Goal: Transaction & Acquisition: Purchase product/service

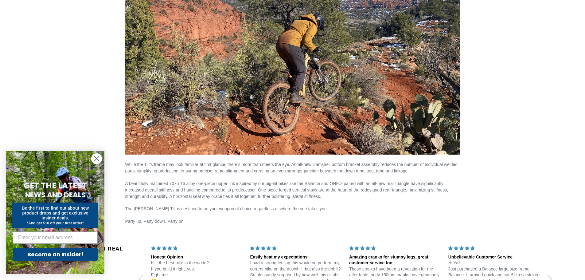
scroll to position [851, 0]
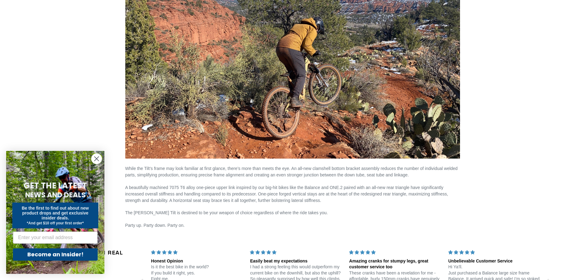
click at [94, 159] on circle "Close dialog" at bounding box center [97, 159] width 10 height 10
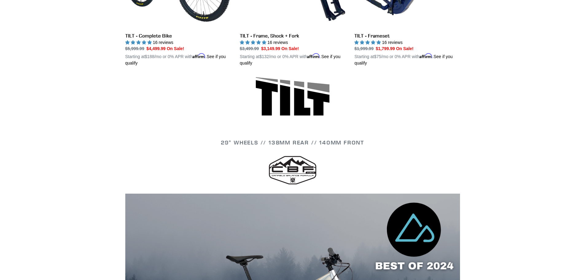
scroll to position [83, 0]
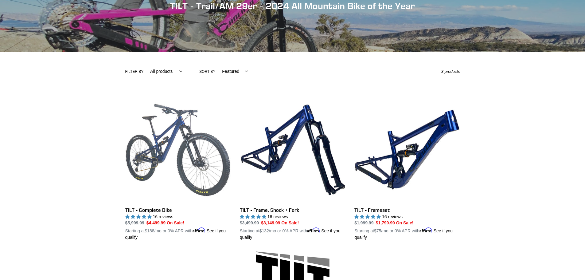
click at [151, 212] on link "TILT - Complete Bike" at bounding box center [177, 169] width 105 height 144
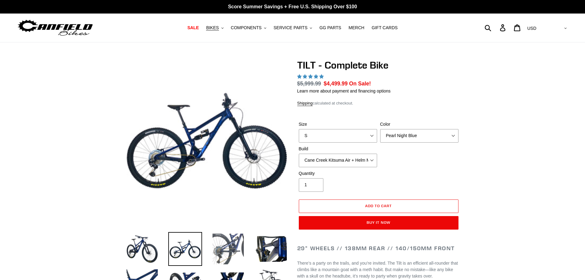
click at [234, 250] on img at bounding box center [228, 249] width 34 height 34
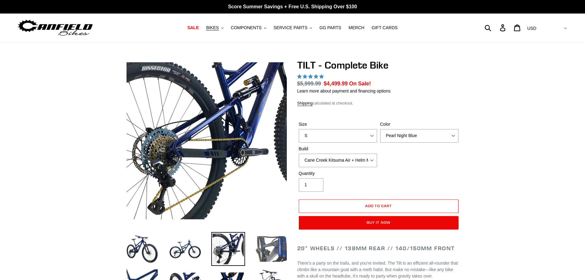
click at [271, 247] on img at bounding box center [271, 249] width 34 height 34
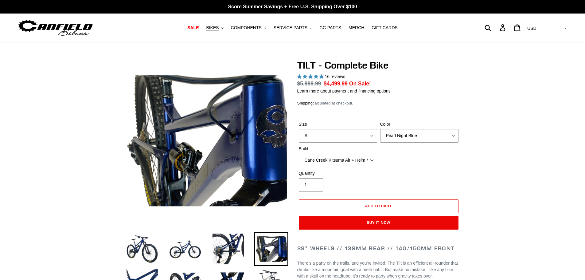
select select "highest-rating"
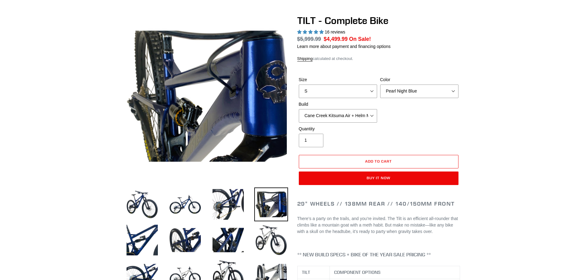
scroll to position [61, 0]
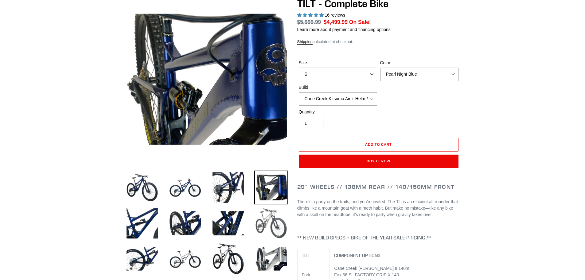
click at [269, 219] on img at bounding box center [271, 223] width 34 height 34
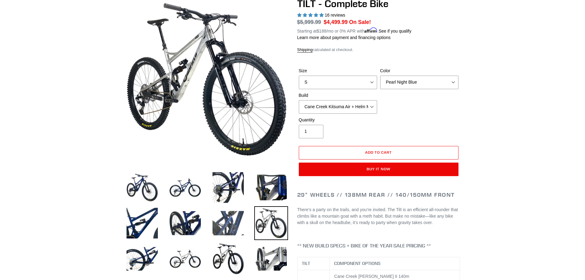
click at [224, 224] on img at bounding box center [228, 223] width 34 height 34
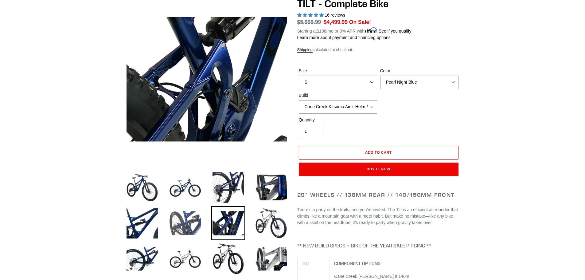
click at [183, 227] on img at bounding box center [185, 223] width 34 height 34
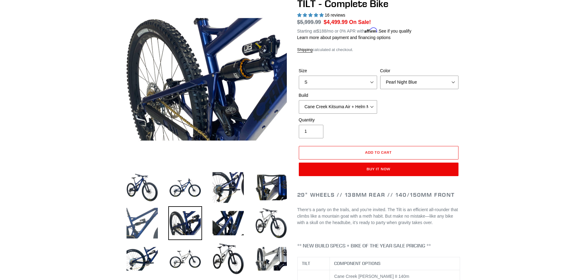
click at [125, 226] on img at bounding box center [142, 223] width 34 height 34
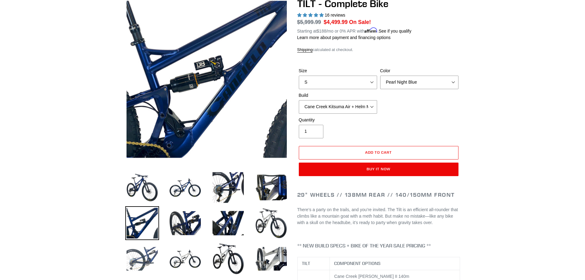
click at [137, 259] on img at bounding box center [142, 259] width 34 height 34
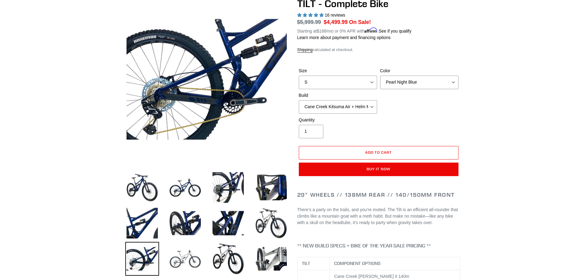
click at [178, 254] on img at bounding box center [185, 259] width 34 height 34
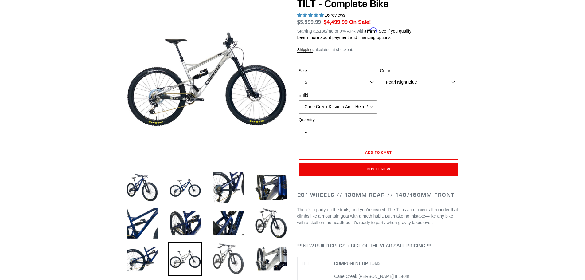
click at [229, 253] on img at bounding box center [228, 259] width 34 height 34
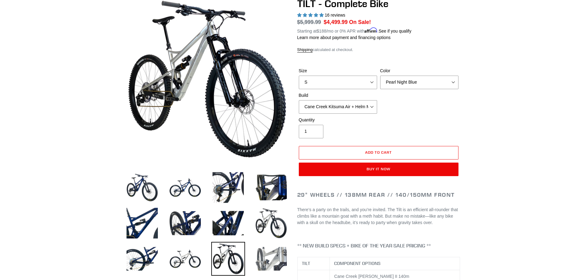
click at [277, 255] on img at bounding box center [271, 259] width 34 height 34
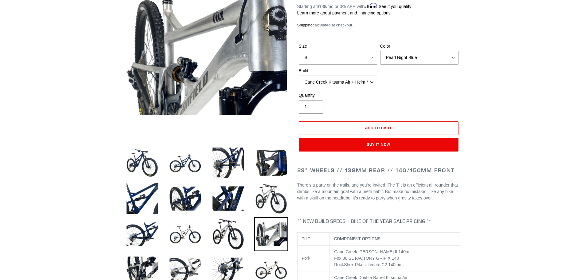
scroll to position [154, 0]
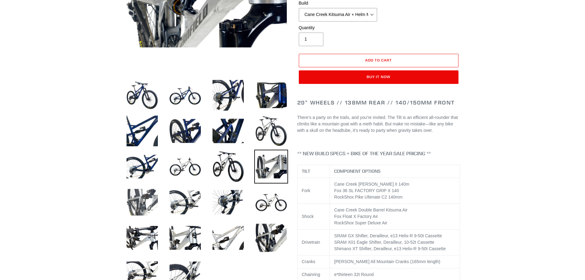
click at [141, 201] on img at bounding box center [142, 202] width 34 height 34
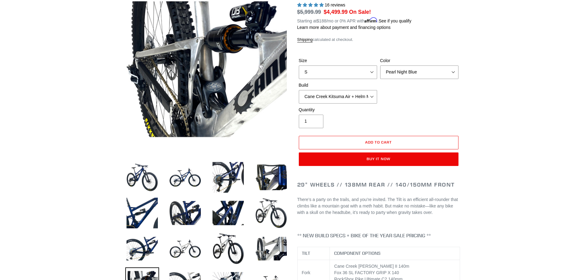
scroll to position [61, 0]
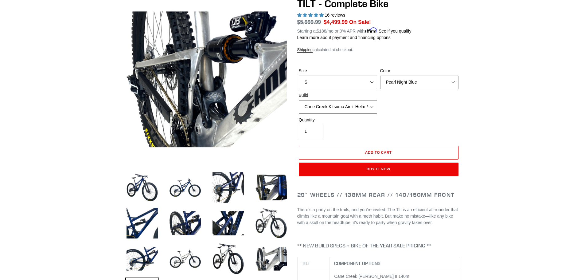
click at [375, 109] on select "Cane Creek Kitsuma Air + Helm MKII 140 + SRAM GX Cane Creek Kitsuma Air + Helm …" at bounding box center [338, 107] width 78 height 14
click at [373, 105] on select "Cane Creek Kitsuma Air + Helm MKII 140 + SRAM GX Cane Creek Kitsuma Air + Helm …" at bounding box center [338, 107] width 78 height 14
click at [299, 100] on select "Cane Creek Kitsuma Air + Helm MKII 140 + SRAM GX Cane Creek Kitsuma Air + Helm …" at bounding box center [338, 107] width 78 height 14
click at [375, 82] on select "S M L" at bounding box center [338, 83] width 78 height 14
select select "L"
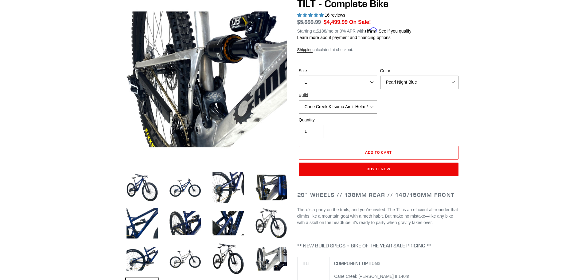
click at [299, 76] on select "S M L" at bounding box center [338, 83] width 78 height 14
click at [418, 84] on select "Pearl Night Blue Stealth Silver Raw" at bounding box center [419, 83] width 78 height 14
click at [380, 76] on select "Pearl Night Blue Stealth Silver Raw" at bounding box center [419, 83] width 78 height 14
click at [420, 81] on select "Pearl Night Blue Stealth Silver Raw" at bounding box center [419, 83] width 78 height 14
select select "Stealth Silver"
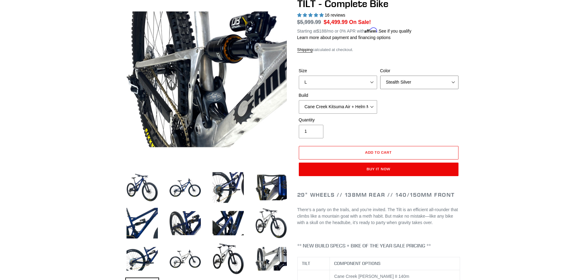
click at [380, 76] on select "Pearl Night Blue Stealth Silver Raw" at bounding box center [419, 83] width 78 height 14
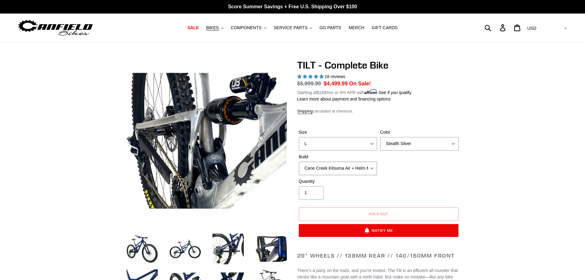
click at [374, 170] on select "Cane Creek Kitsuma Air + Helm MKII 140 + SRAM GX Cane Creek Kitsuma Air + Helm …" at bounding box center [338, 169] width 78 height 14
click at [299, 162] on select "Cane Creek Kitsuma Air + Helm MKII 140 + SRAM GX Cane Creek Kitsuma Air + Helm …" at bounding box center [338, 169] width 78 height 14
click at [373, 166] on select "Cane Creek Kitsuma Air + Helm MKII 140 + SRAM GX Cane Creek Kitsuma Air + Helm …" at bounding box center [338, 169] width 78 height 14
click at [299, 162] on select "Cane Creek Kitsuma Air + Helm MKII 140 + SRAM GX Cane Creek Kitsuma Air + Helm …" at bounding box center [338, 169] width 78 height 14
click at [373, 167] on select "Cane Creek Kitsuma Air + Helm MKII 140 + SRAM GX Cane Creek Kitsuma Air + Helm …" at bounding box center [338, 169] width 78 height 14
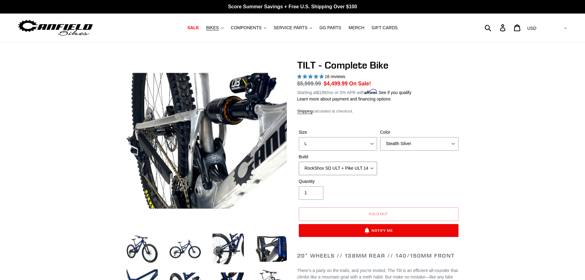
click at [299, 162] on select "Cane Creek Kitsuma Air + Helm MKII 140 + SRAM GX Cane Creek Kitsuma Air + Helm …" at bounding box center [338, 169] width 78 height 14
click at [371, 167] on select "Cane Creek Kitsuma Air + Helm MKII 140 + SRAM GX Cane Creek Kitsuma Air + Helm …" at bounding box center [338, 169] width 78 height 14
click at [299, 162] on select "Cane Creek Kitsuma Air + Helm MKII 140 + SRAM GX Cane Creek Kitsuma Air + Helm …" at bounding box center [338, 169] width 78 height 14
click at [371, 166] on select "Cane Creek Kitsuma Air + Helm MKII 140 + SRAM GX Cane Creek Kitsuma Air + Helm …" at bounding box center [338, 169] width 78 height 14
click at [299, 162] on select "Cane Creek Kitsuma Air + Helm MKII 140 + SRAM GX Cane Creek Kitsuma Air + Helm …" at bounding box center [338, 169] width 78 height 14
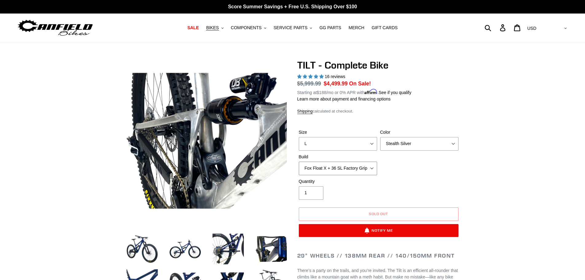
click at [374, 167] on select "Cane Creek Kitsuma Air + Helm MKII 140 + SRAM GX Cane Creek Kitsuma Air + Helm …" at bounding box center [338, 169] width 78 height 14
click at [299, 162] on select "Cane Creek Kitsuma Air + Helm MKII 140 + SRAM GX Cane Creek Kitsuma Air + Helm …" at bounding box center [338, 169] width 78 height 14
click at [370, 167] on select "Cane Creek Kitsuma Air + Helm MKII 140 + SRAM GX Cane Creek Kitsuma Air + Helm …" at bounding box center [338, 169] width 78 height 14
click at [299, 162] on select "Cane Creek Kitsuma Air + Helm MKII 140 + SRAM GX Cane Creek Kitsuma Air + Helm …" at bounding box center [338, 169] width 78 height 14
click at [370, 167] on select "Cane Creek Kitsuma Air + Helm MKII 140 + SRAM GX Cane Creek Kitsuma Air + Helm …" at bounding box center [338, 169] width 78 height 14
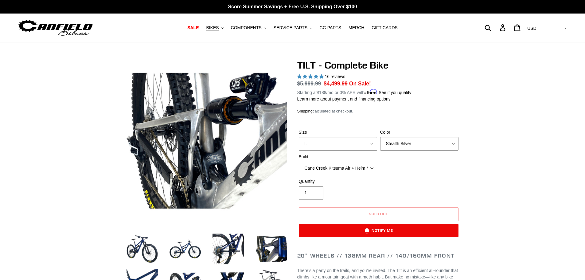
click at [299, 162] on select "Cane Creek Kitsuma Air + Helm MKII 140 + SRAM GX Cane Creek Kitsuma Air + Helm …" at bounding box center [338, 169] width 78 height 14
click at [373, 169] on select "Cane Creek Kitsuma Air + Helm MKII 140 + SRAM GX Cane Creek Kitsuma Air + Helm …" at bounding box center [338, 169] width 78 height 14
click at [299, 162] on select "Cane Creek Kitsuma Air + Helm MKII 140 + SRAM GX Cane Creek Kitsuma Air + Helm …" at bounding box center [338, 169] width 78 height 14
click at [374, 168] on select "Cane Creek Kitsuma Air + Helm MKII 140 + SRAM GX Cane Creek Kitsuma Air + Helm …" at bounding box center [338, 169] width 78 height 14
click at [299, 162] on select "Cane Creek Kitsuma Air + Helm MKII 140 + SRAM GX Cane Creek Kitsuma Air + Helm …" at bounding box center [338, 169] width 78 height 14
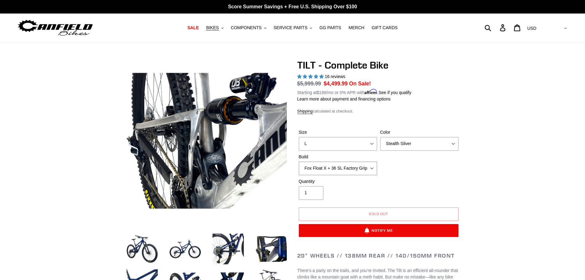
click at [373, 166] on select "Cane Creek Kitsuma Air + Helm MKII 140 + SRAM GX Cane Creek Kitsuma Air + Helm …" at bounding box center [338, 169] width 78 height 14
click at [299, 162] on select "Cane Creek Kitsuma Air + Helm MKII 140 + SRAM GX Cane Creek Kitsuma Air + Helm …" at bounding box center [338, 169] width 78 height 14
click at [373, 167] on select "Cane Creek Kitsuma Air + Helm MKII 140 + SRAM GX Cane Creek Kitsuma Air + Helm …" at bounding box center [338, 169] width 78 height 14
select select "RockShox SD ULT + Pike ULT 140 + Shimano XT"
click at [299, 162] on select "Cane Creek Kitsuma Air + Helm MKII 140 + SRAM GX Cane Creek Kitsuma Air + Helm …" at bounding box center [338, 169] width 78 height 14
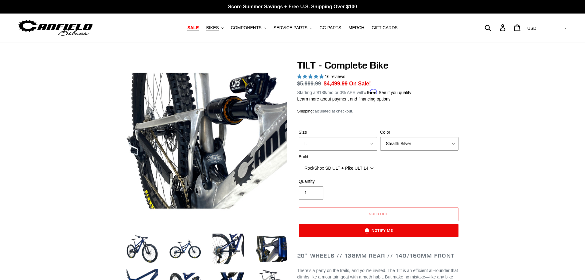
click at [199, 29] on span "SALE" at bounding box center [192, 27] width 11 height 5
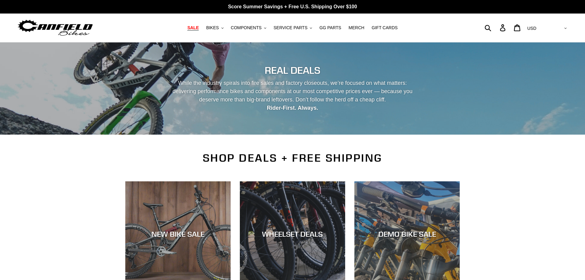
scroll to position [92, 0]
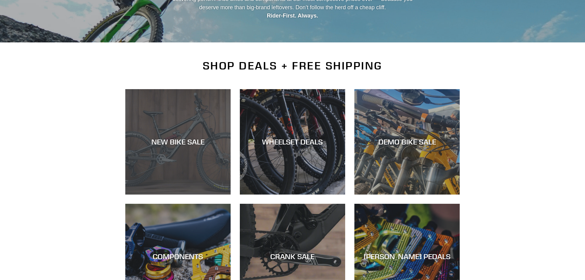
click at [196, 195] on div "NEW BIKE SALE" at bounding box center [177, 195] width 105 height 0
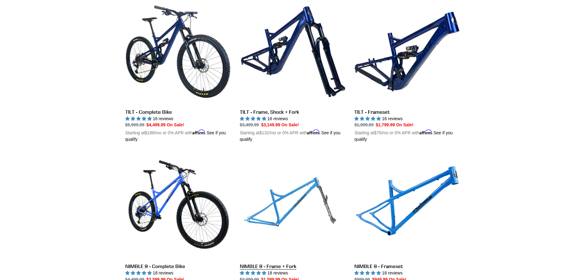
scroll to position [768, 0]
